Goal: Task Accomplishment & Management: Complete application form

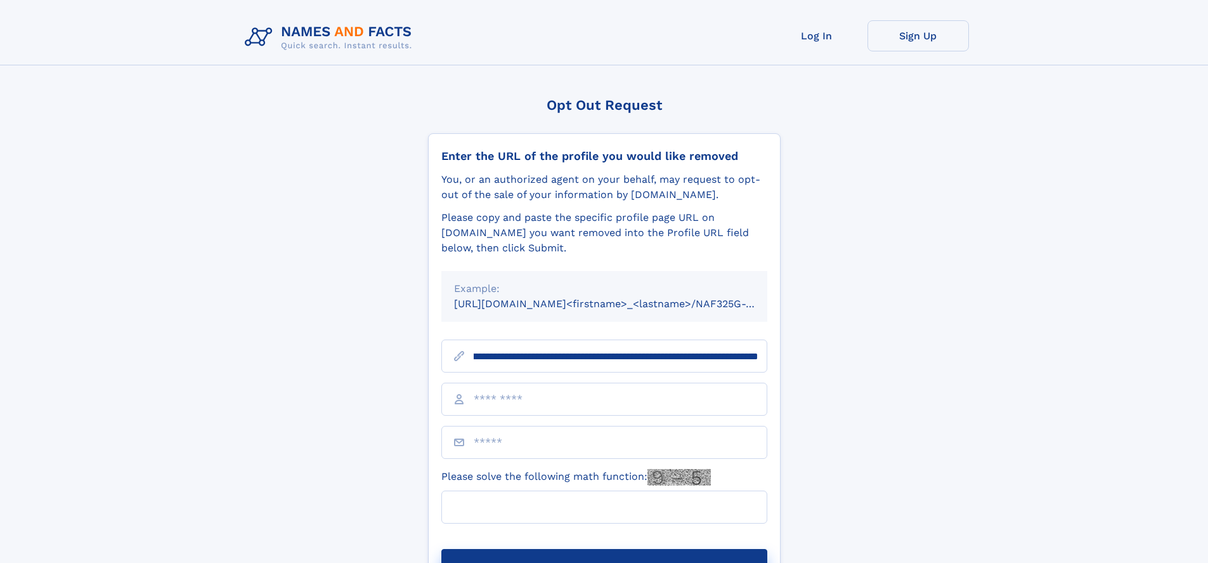
scroll to position [0, 147]
type input "**********"
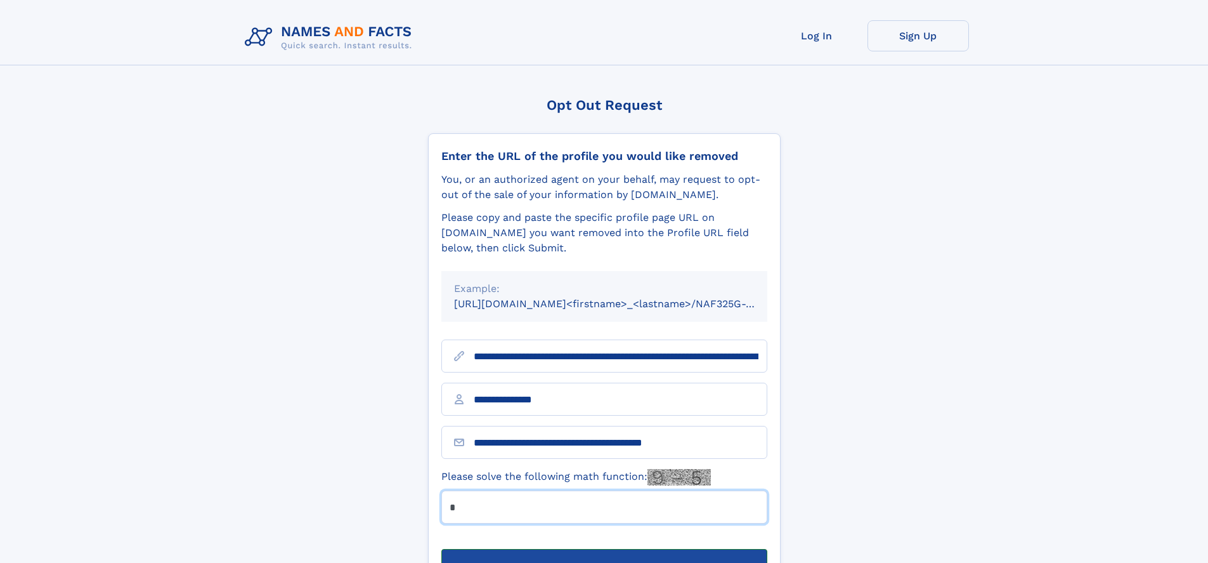
type input "*"
click at [604, 549] on button "Submit Opt Out Request" at bounding box center [604, 569] width 326 height 41
